Goal: Task Accomplishment & Management: Manage account settings

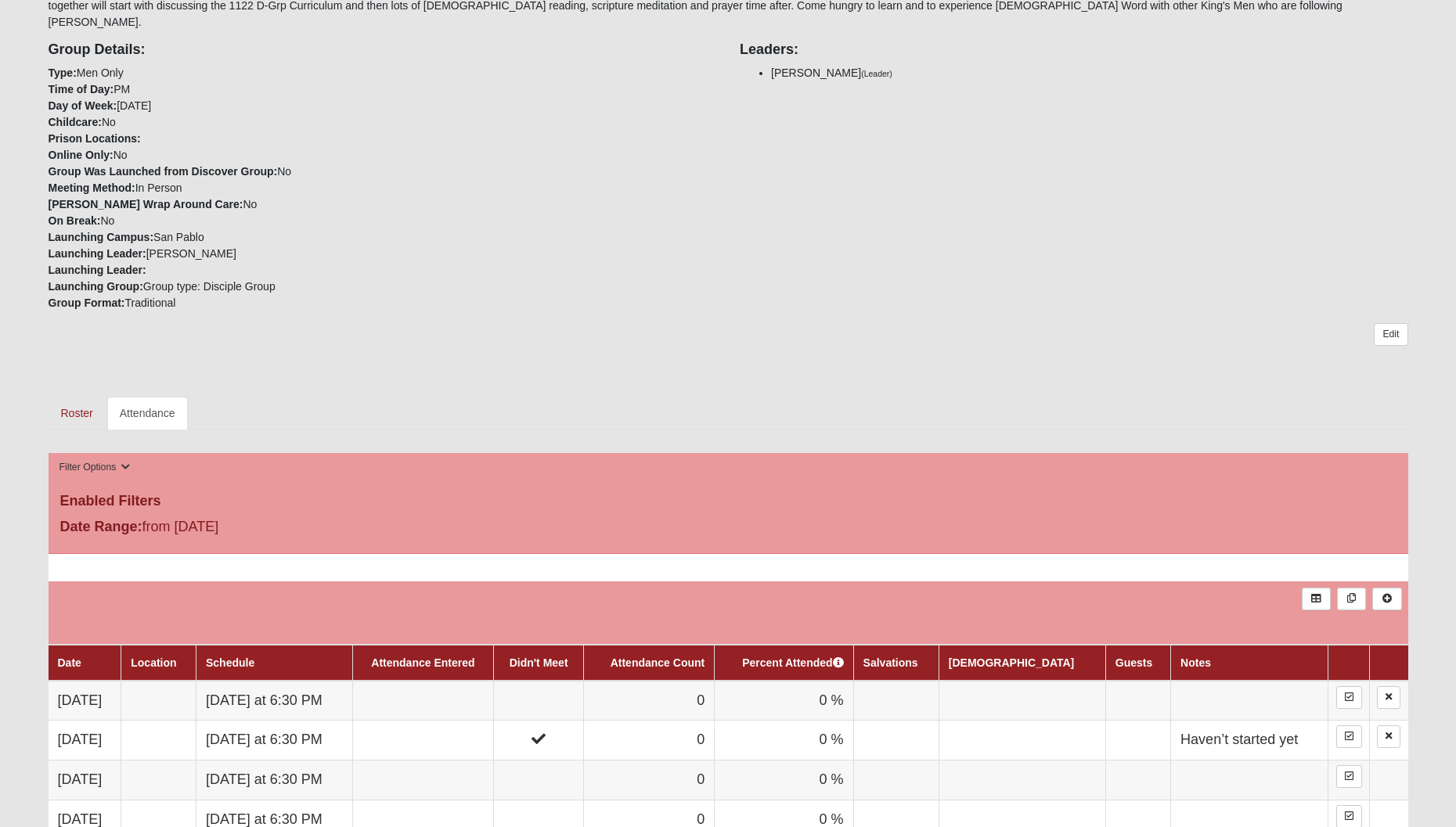
scroll to position [427, 0]
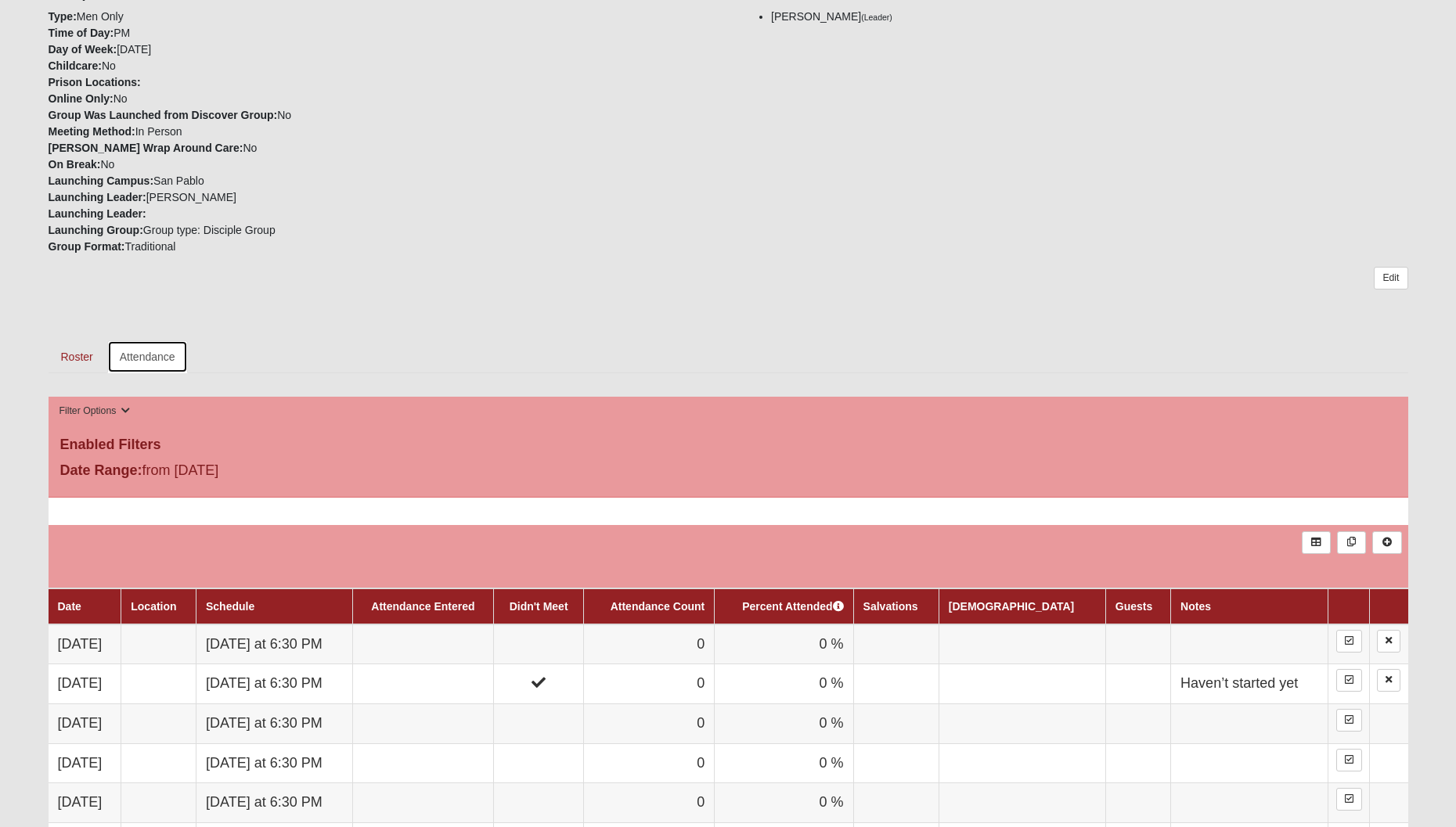
click at [158, 340] on link "Attendance" at bounding box center [147, 356] width 81 height 33
click at [141, 343] on link "Attendance" at bounding box center [147, 356] width 81 height 33
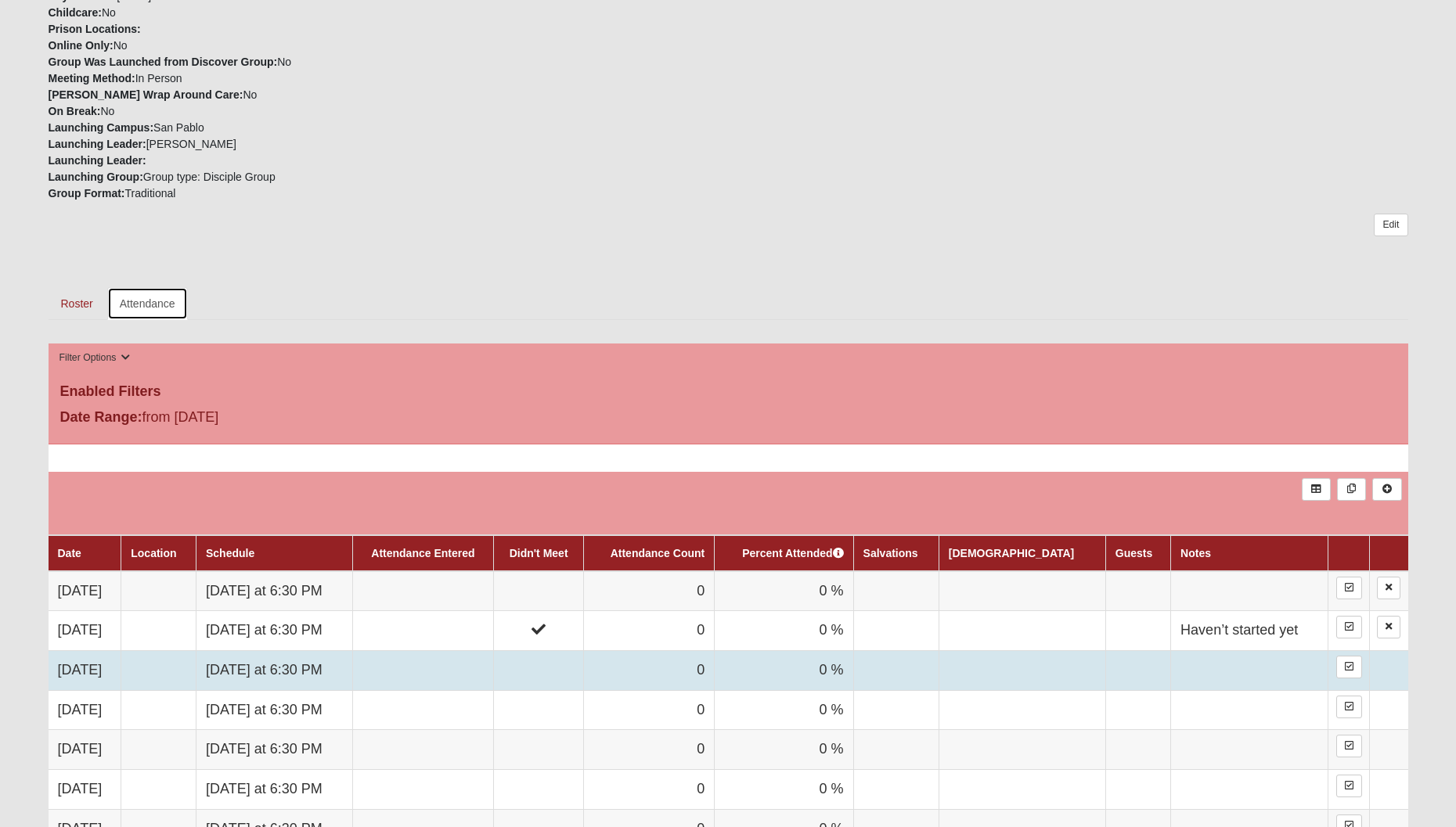
scroll to position [683, 0]
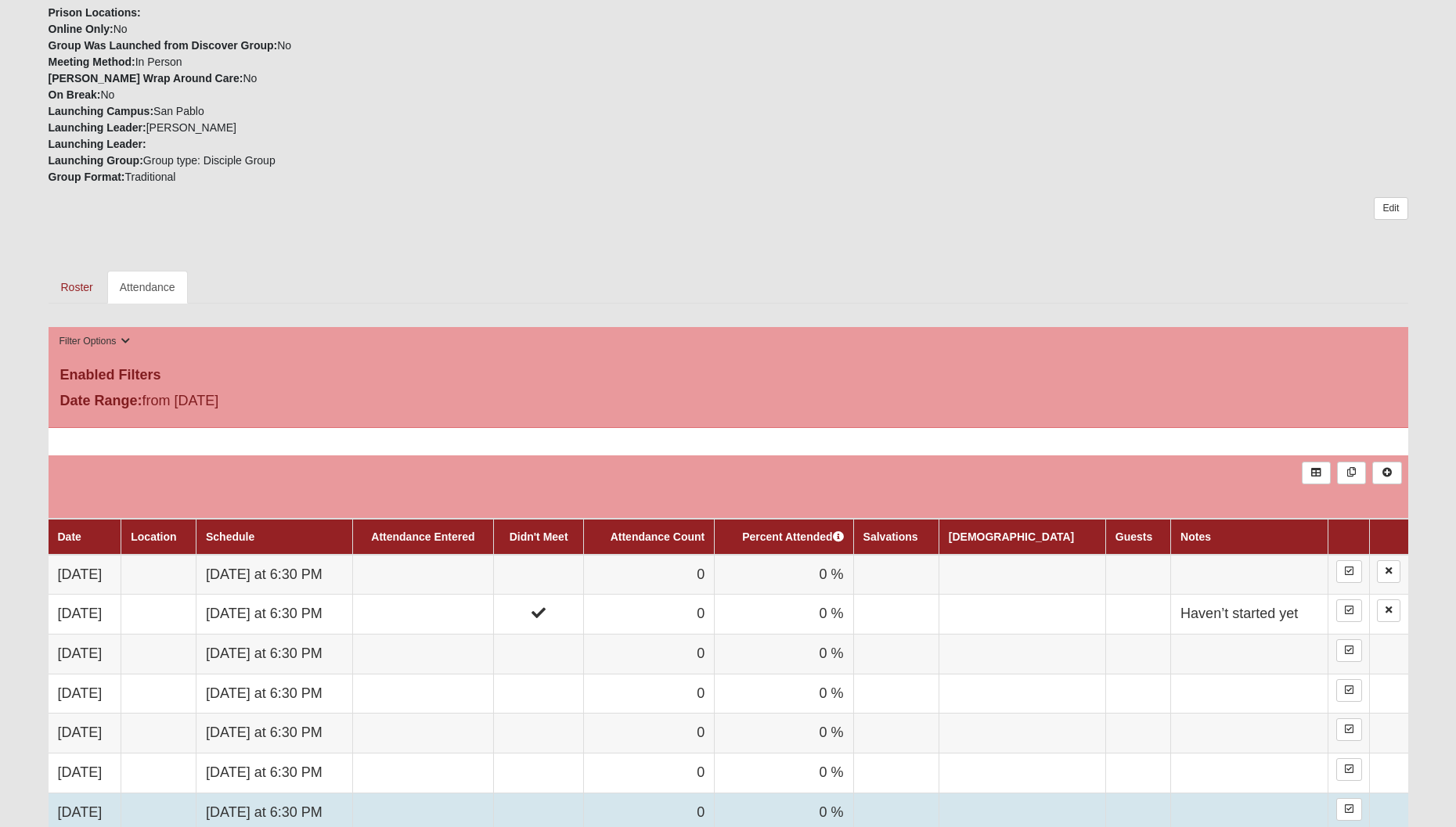
scroll to position [781, 0]
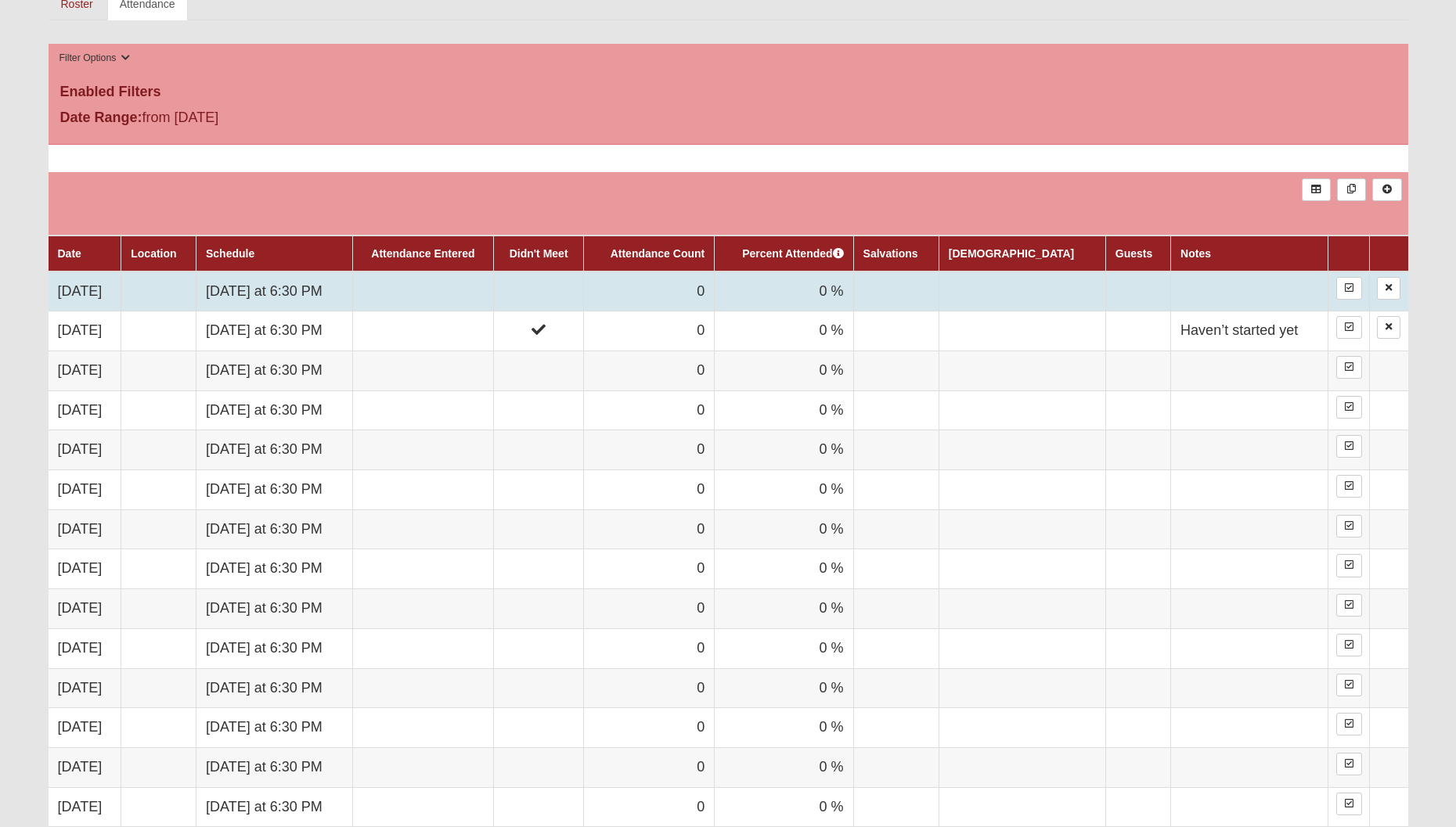
click at [584, 282] on td at bounding box center [538, 291] width 90 height 40
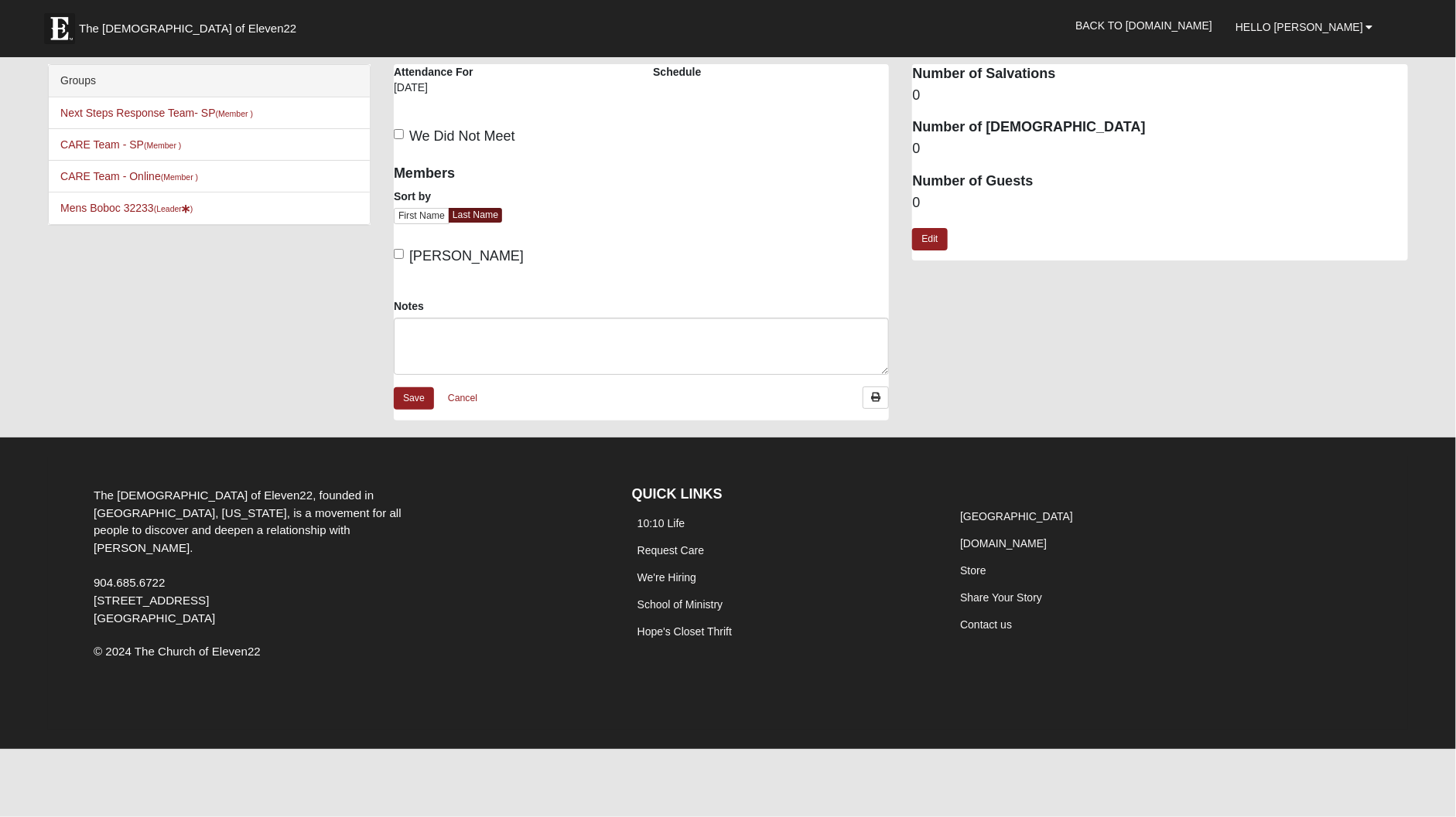
click at [449, 128] on span "We Did Not Meet" at bounding box center [462, 136] width 106 height 16
click at [404, 129] on input "We Did Not Meet" at bounding box center [399, 134] width 10 height 10
checkbox input "true"
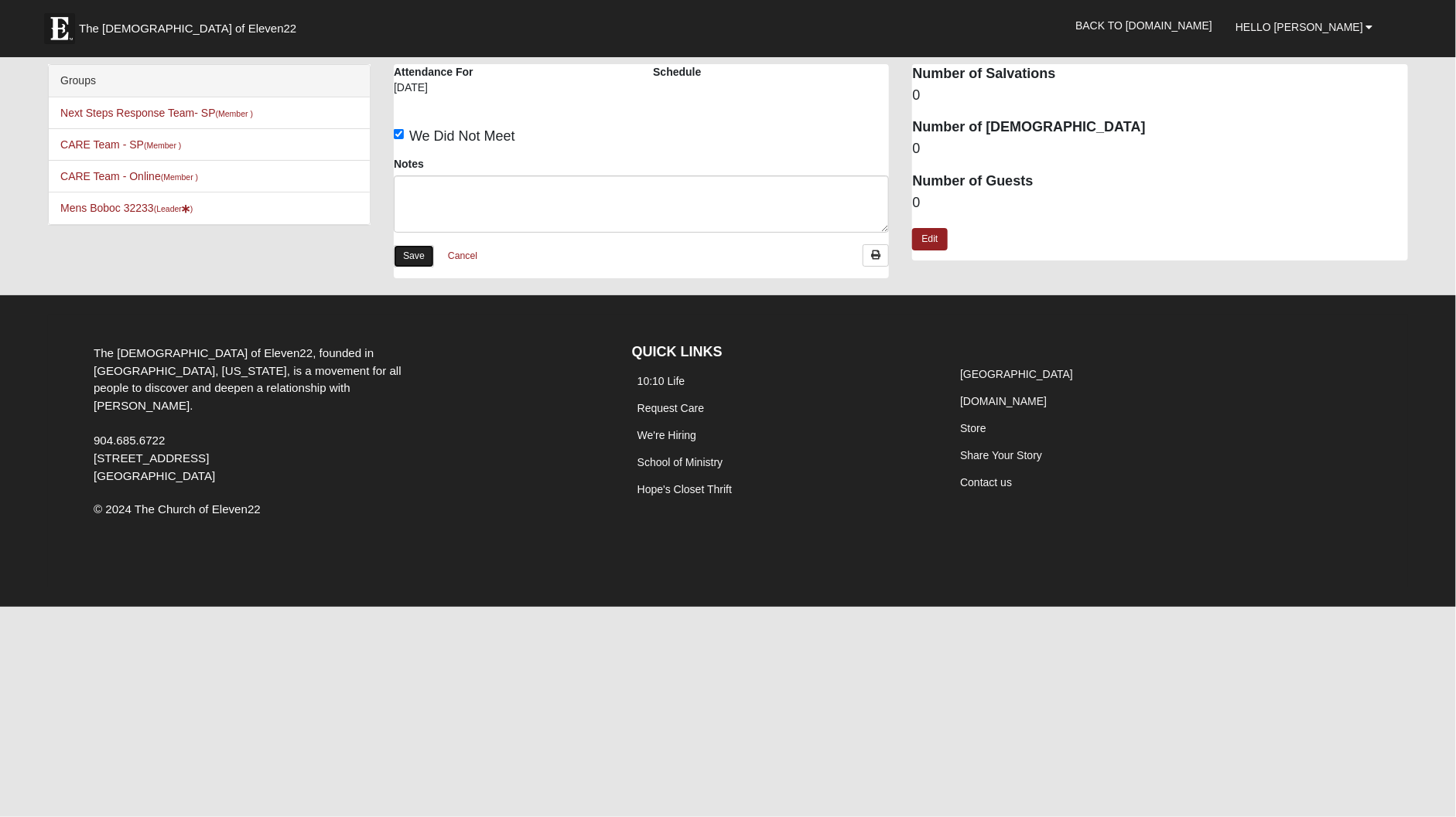
click at [417, 257] on link "Save" at bounding box center [414, 256] width 40 height 22
